Goal: Find specific page/section: Find specific page/section

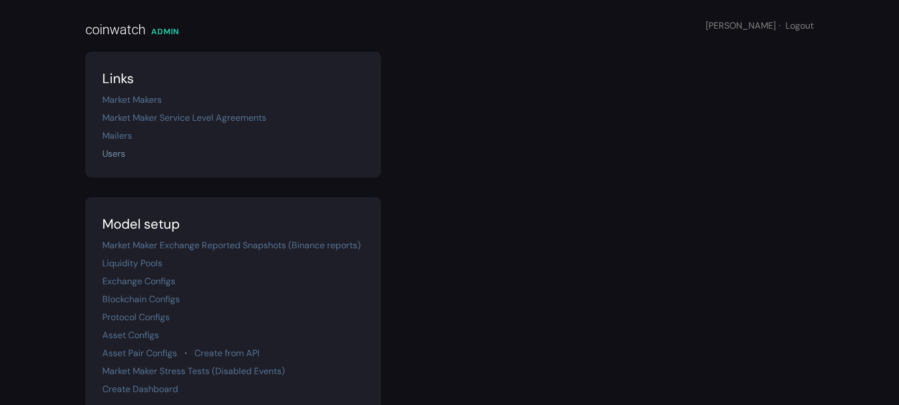
click at [113, 158] on link "Users" at bounding box center [113, 154] width 23 height 12
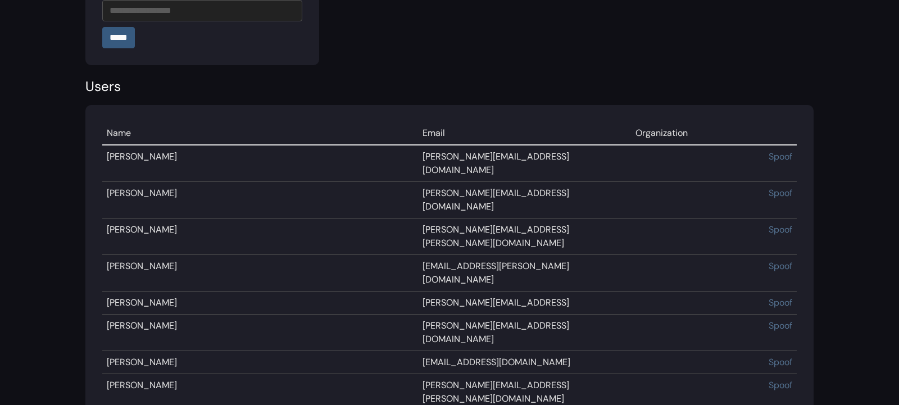
scroll to position [5582, 0]
